Goal: Task Accomplishment & Management: Use online tool/utility

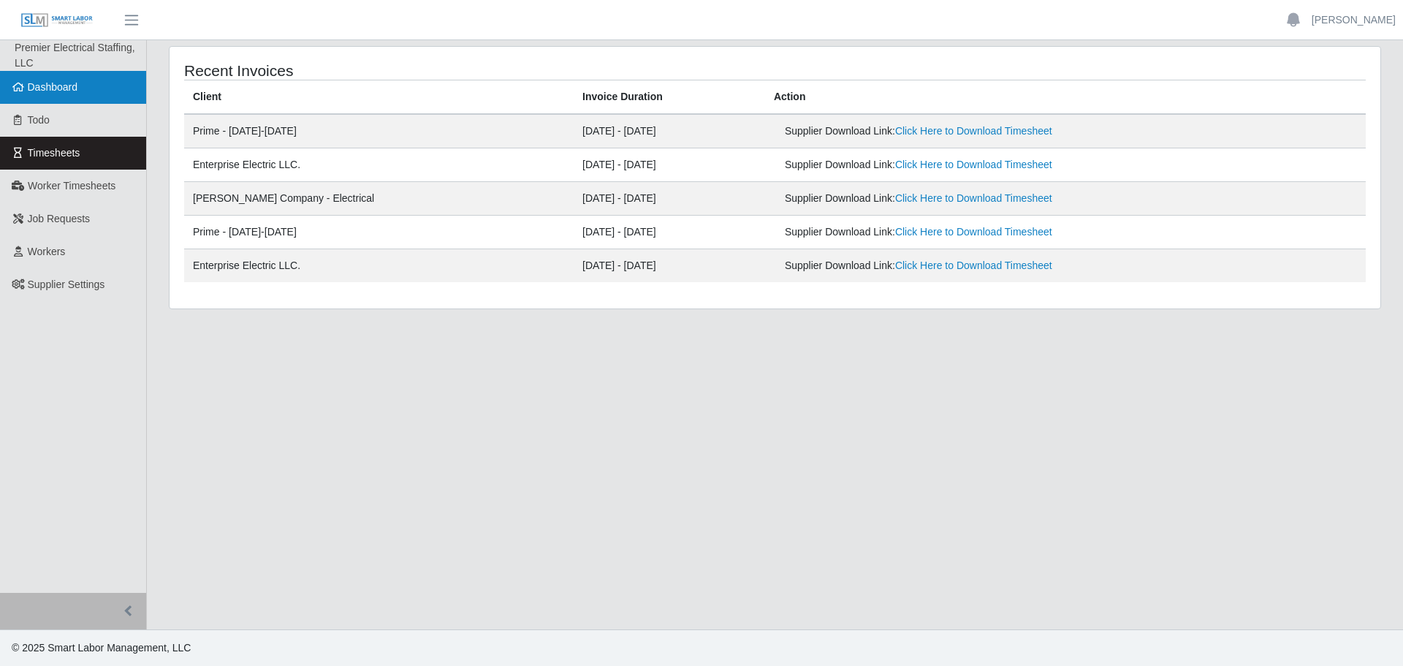
click at [50, 88] on span "Dashboard" at bounding box center [53, 87] width 50 height 12
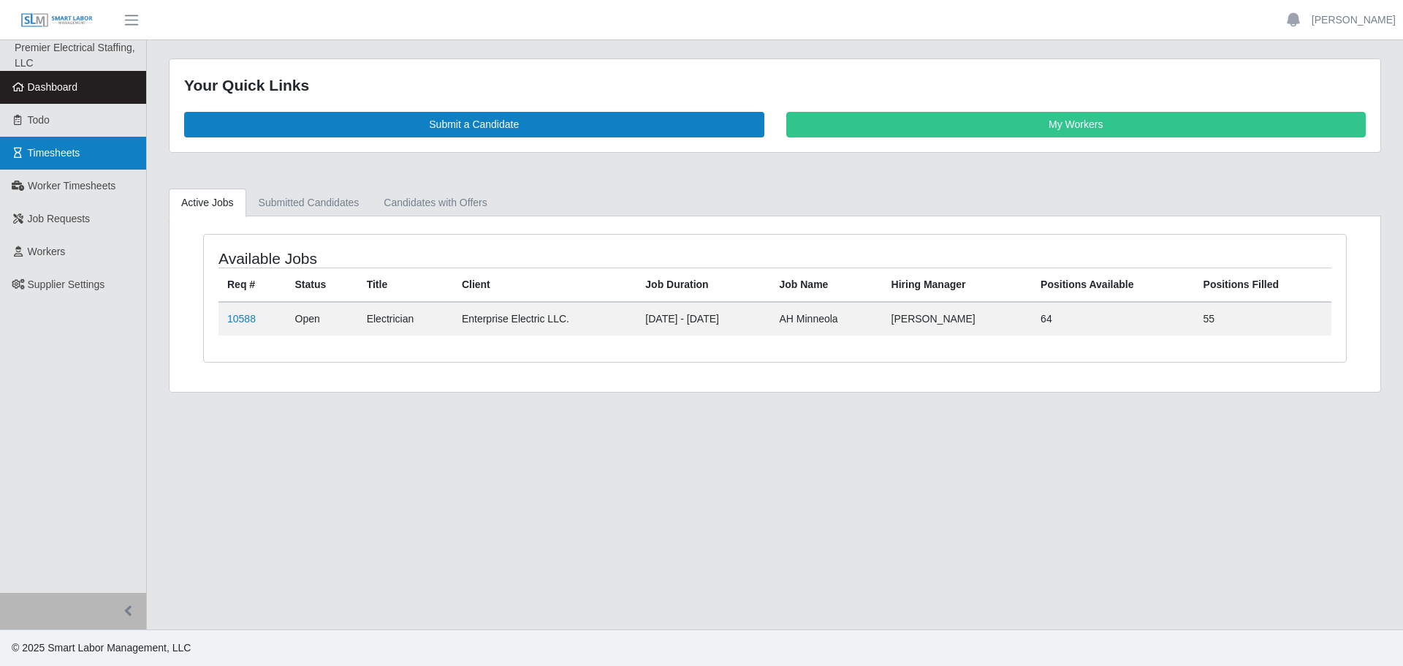
click at [50, 144] on link "Timesheets" at bounding box center [73, 153] width 146 height 33
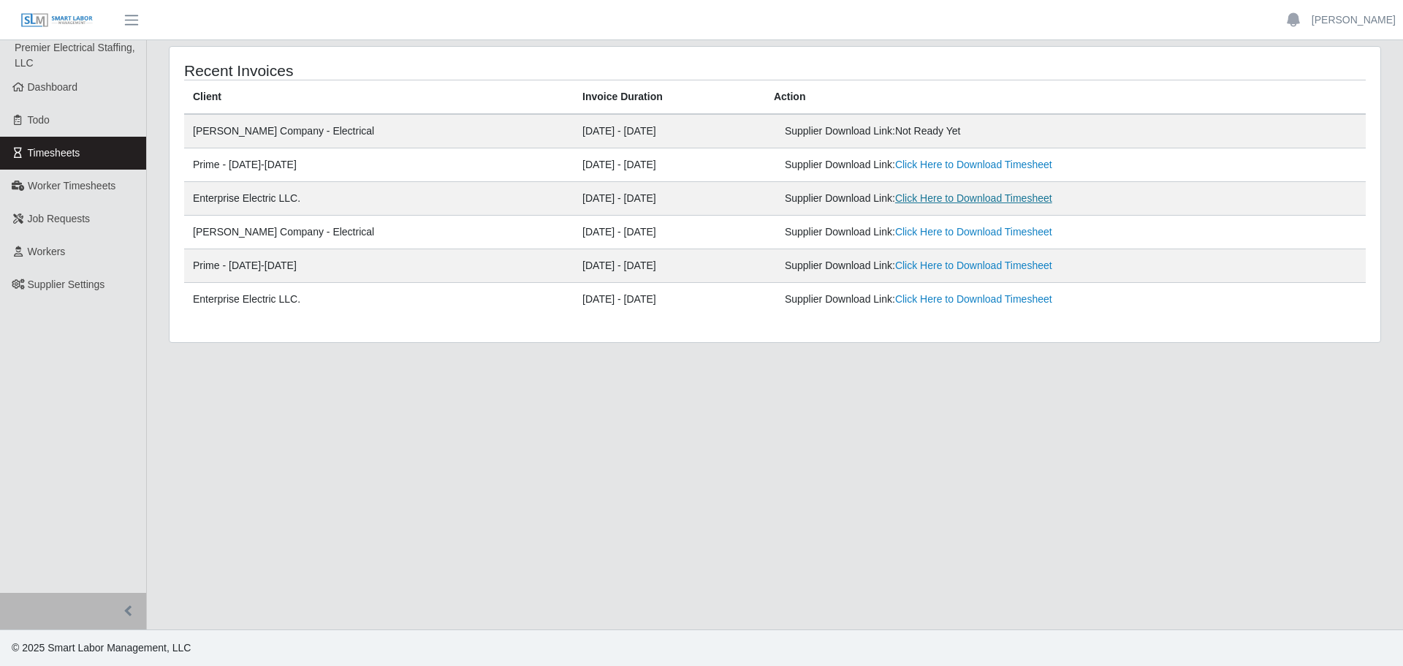
click at [895, 200] on link "Click Here to Download Timesheet" at bounding box center [973, 198] width 157 height 12
